Goal: Go to known website: Access a specific website the user already knows

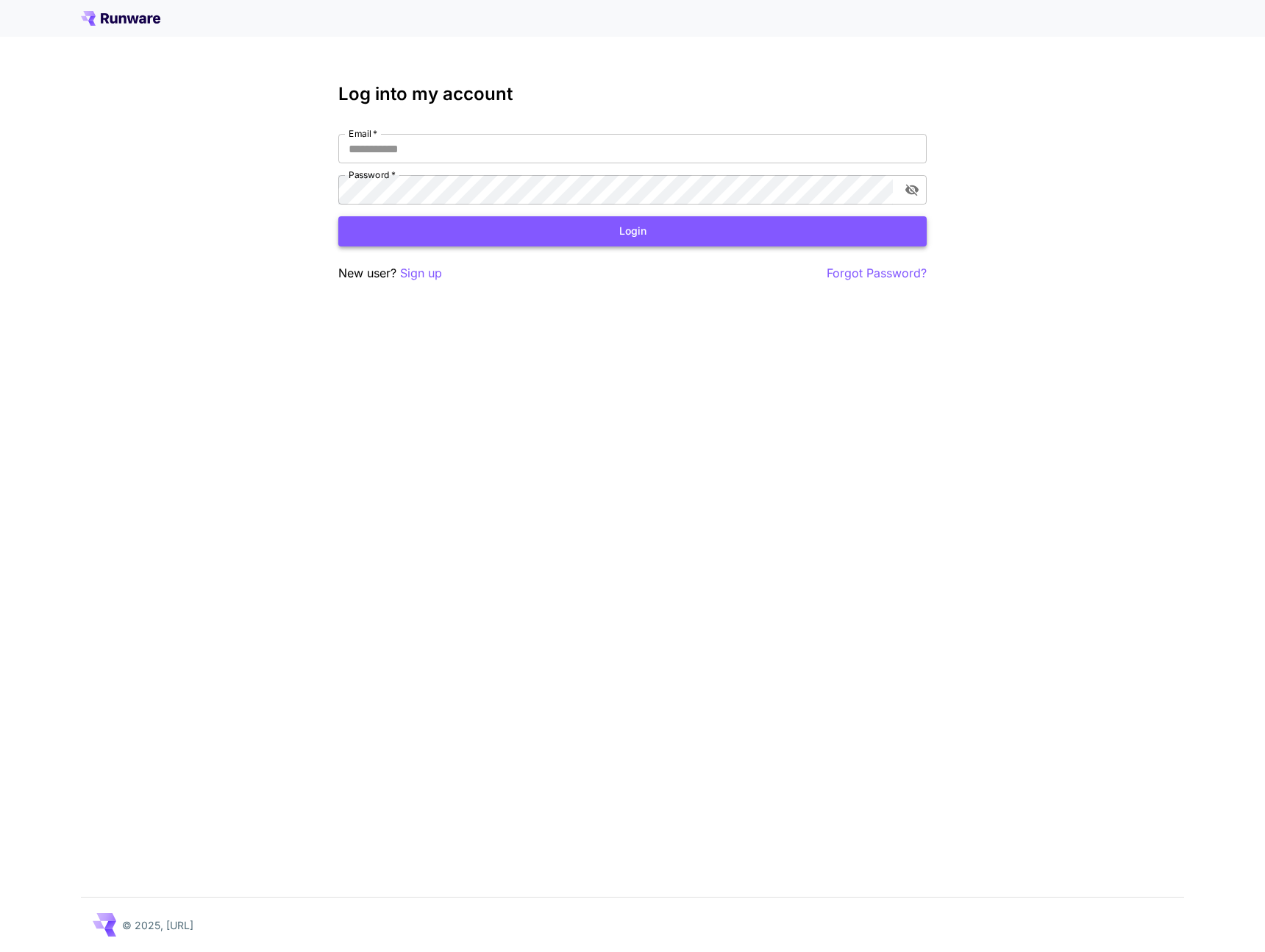
type input "**********"
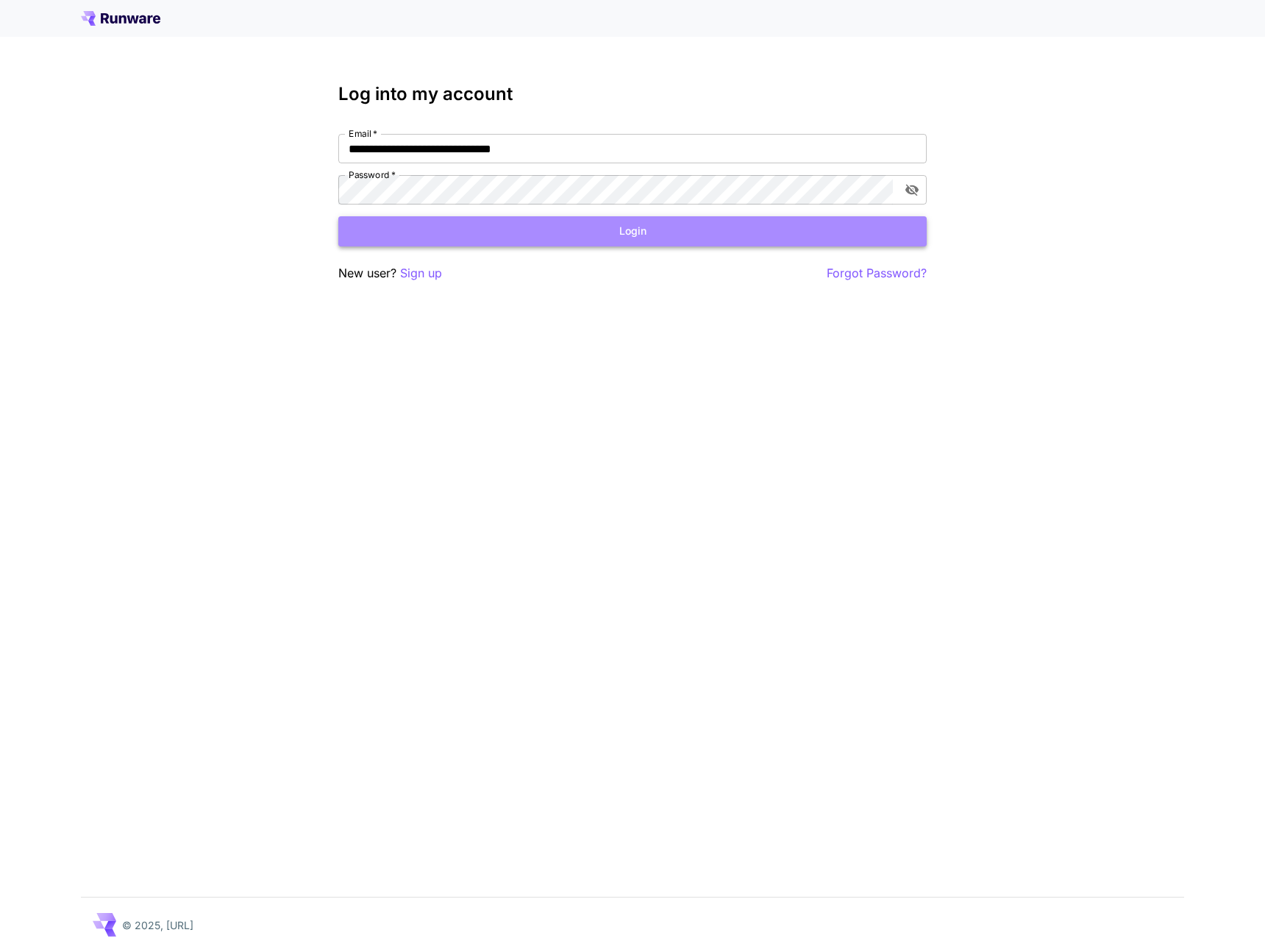
click at [579, 224] on button "Login" at bounding box center [632, 231] width 588 height 30
